Goal: Information Seeking & Learning: Learn about a topic

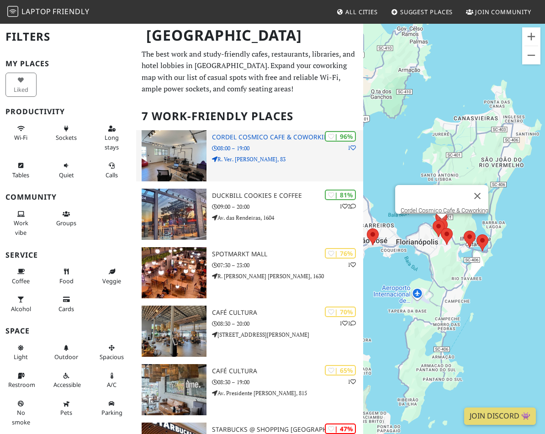
click at [309, 137] on h3 "Cordel Cosmico Cafe & Coworking" at bounding box center [287, 138] width 151 height 8
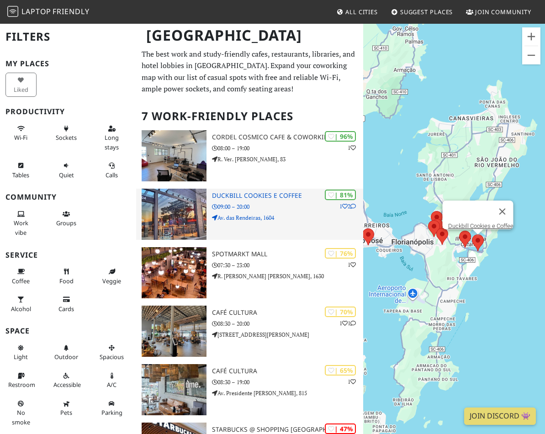
click at [274, 199] on div "| 81% 1 2 Duckbill Cookies e Coffee 09:00 – 20:00 Av. das Rendeiras, 1604" at bounding box center [287, 214] width 151 height 51
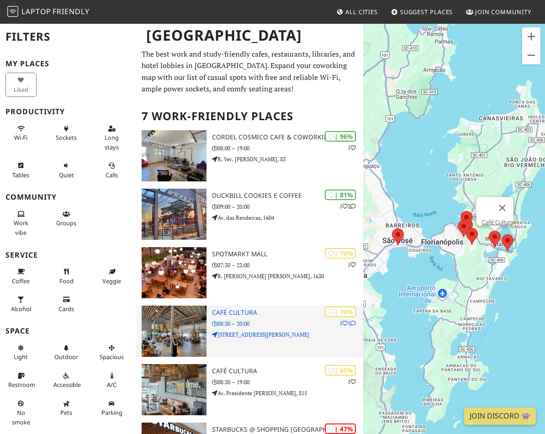
click at [223, 312] on h3 "Café Cultura" at bounding box center [287, 313] width 151 height 8
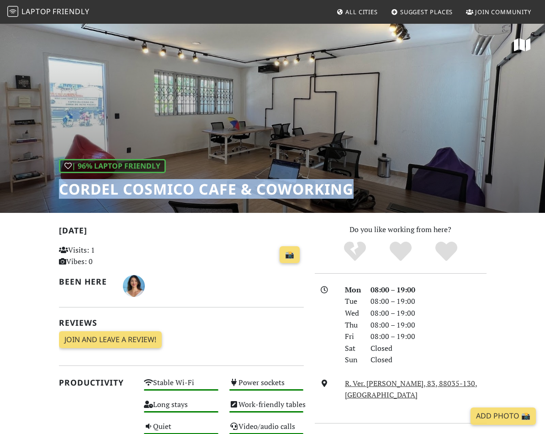
drag, startPoint x: 359, startPoint y: 190, endPoint x: 62, endPoint y: 192, distance: 297.7
click at [62, 192] on div "| 96% Laptop Friendly Cordel Cosmico Cafe & Coworking" at bounding box center [272, 118] width 545 height 190
copy h1 "Cordel Cosmico Cafe & Coworking"
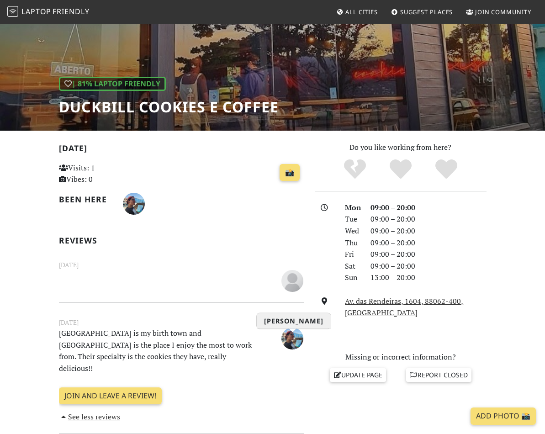
scroll to position [13, 0]
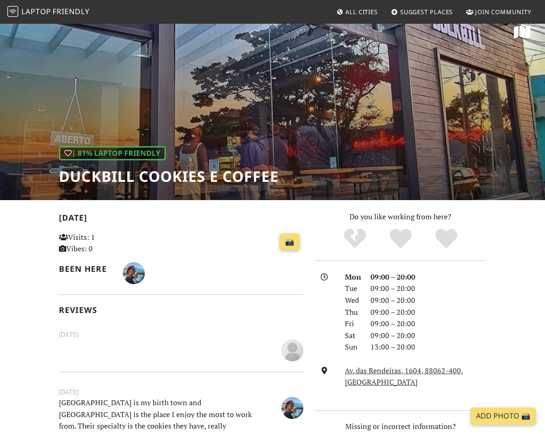
click at [275, 134] on div "| 81% Laptop Friendly Duckbill Cookies e Coffee" at bounding box center [272, 105] width 545 height 190
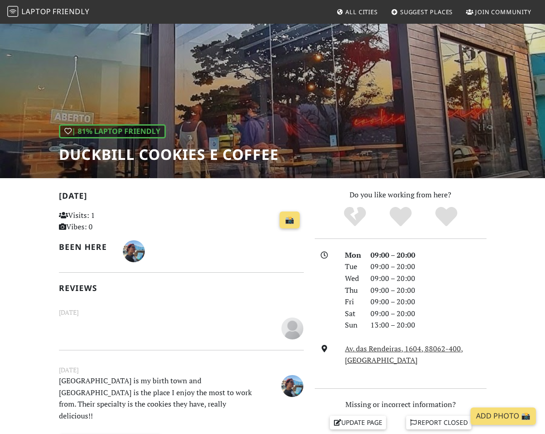
scroll to position [26, 0]
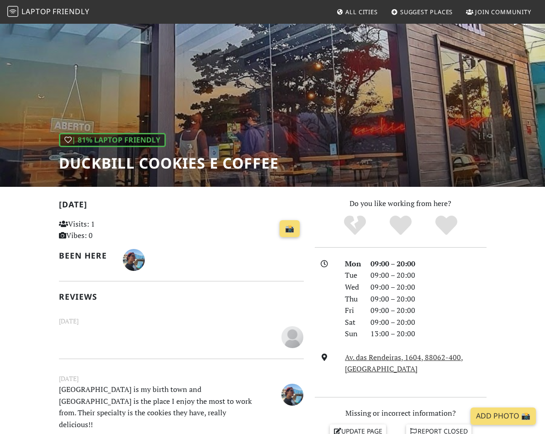
click at [187, 161] on h1 "Duckbill Cookies e Coffee" at bounding box center [169, 163] width 220 height 17
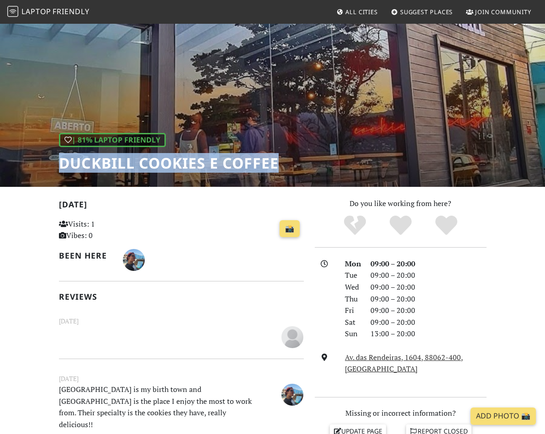
drag, startPoint x: 60, startPoint y: 164, endPoint x: 267, endPoint y: 174, distance: 206.9
click at [267, 174] on div "| 81% Laptop Friendly Duckbill Cookies e Coffee" at bounding box center [272, 92] width 545 height 190
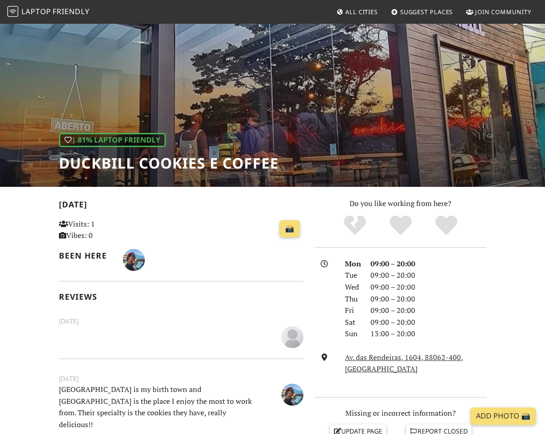
click at [267, 175] on div "| 81% Laptop Friendly Duckbill Cookies e Coffee" at bounding box center [272, 92] width 545 height 190
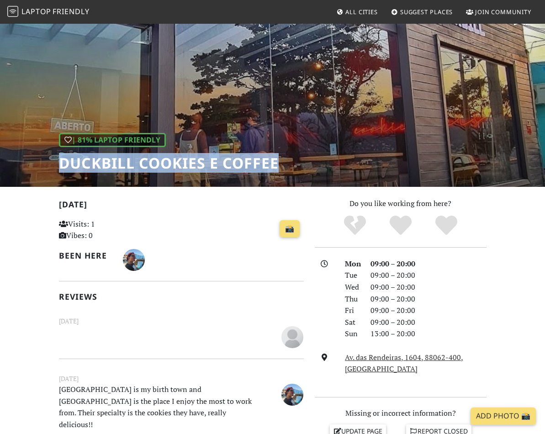
drag, startPoint x: 281, startPoint y: 163, endPoint x: 61, endPoint y: 166, distance: 220.4
click at [61, 166] on div "| 81% Laptop Friendly Duckbill Cookies e Coffee" at bounding box center [272, 92] width 545 height 190
copy h1 "Duckbill Cookies e Coffee"
